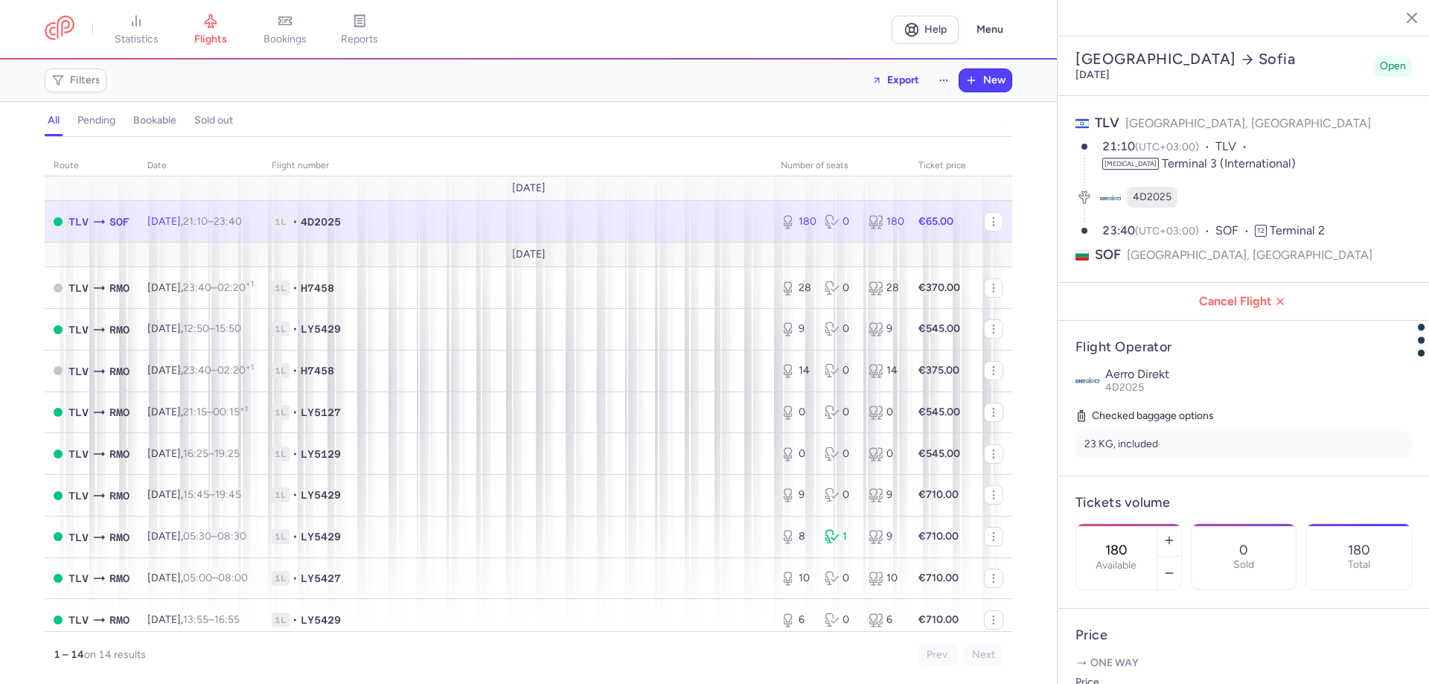
select select "hours"
